Goal: Task Accomplishment & Management: Use online tool/utility

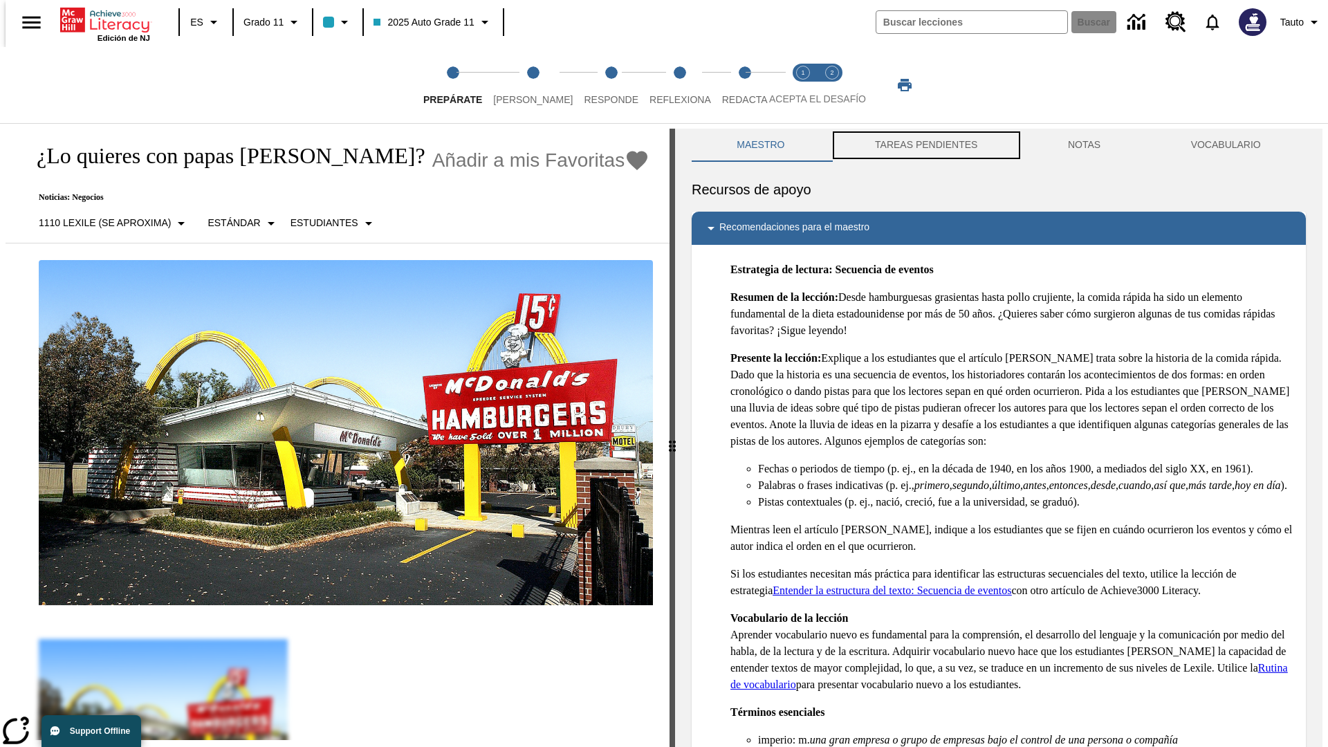
click at [925, 145] on button "TAREAS PENDIENTES" at bounding box center [926, 145] width 193 height 33
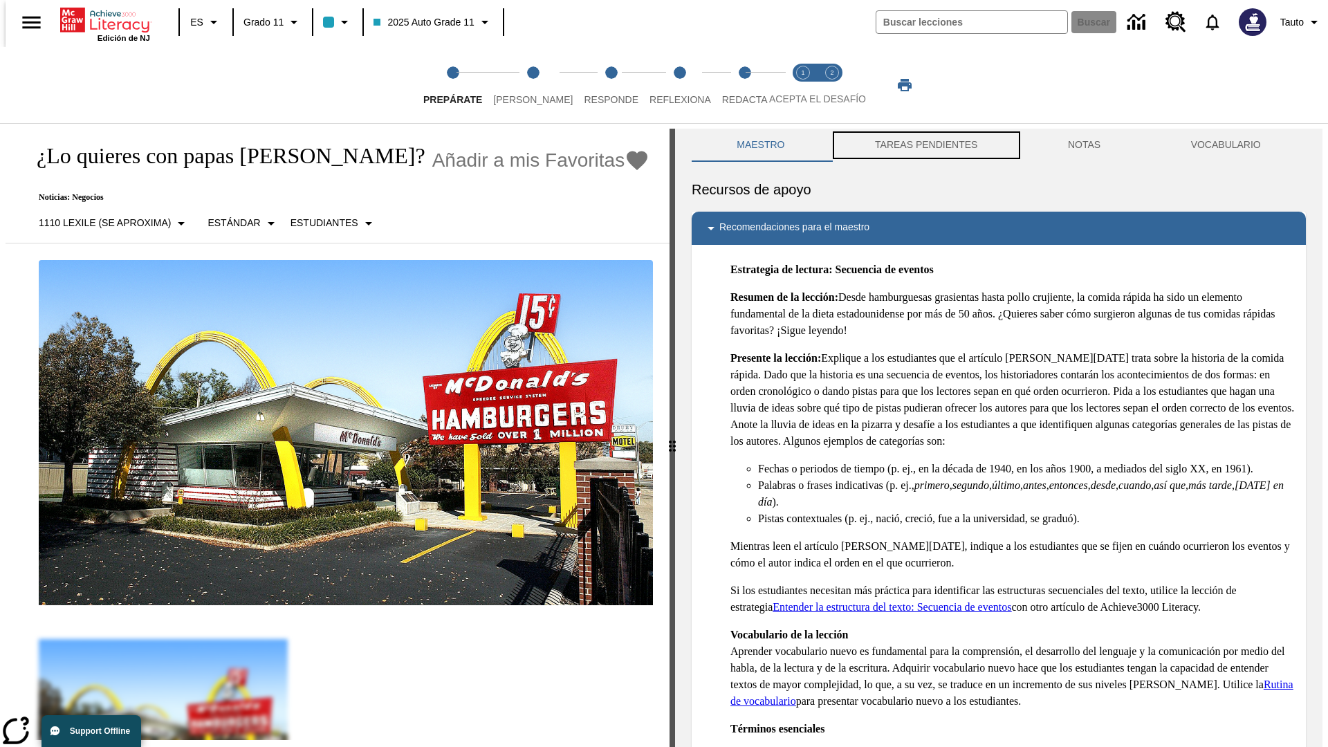
click at [925, 145] on button "TAREAS PENDIENTES" at bounding box center [926, 145] width 193 height 33
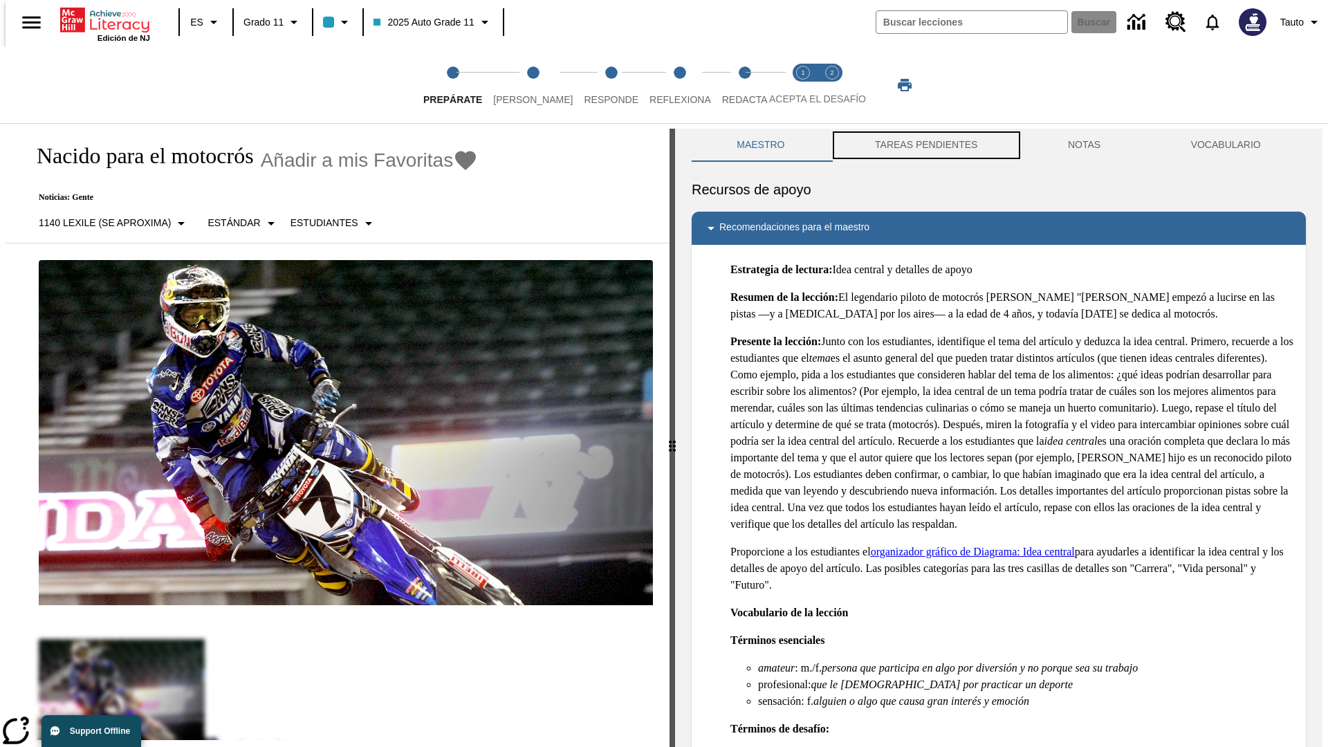
click at [925, 145] on button "TAREAS PENDIENTES" at bounding box center [926, 145] width 193 height 33
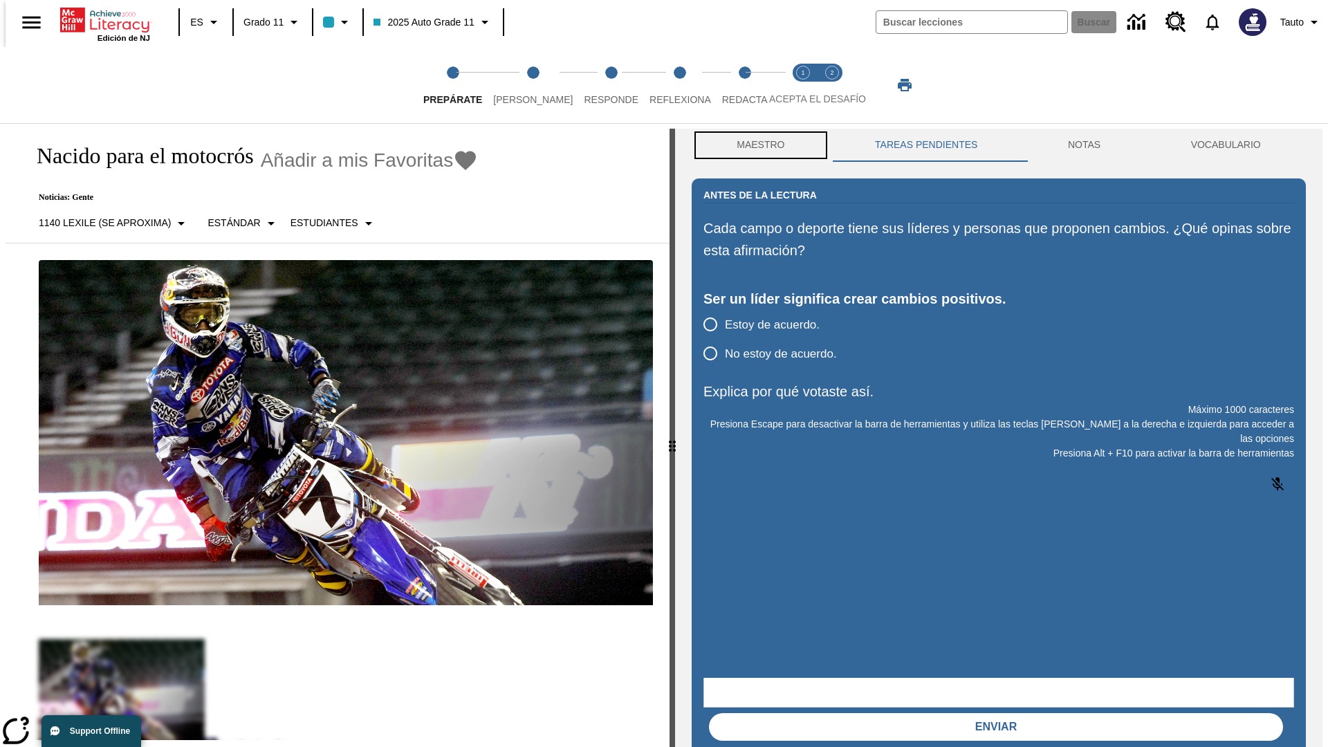
scroll to position [1, 0]
